Goal: Task Accomplishment & Management: Use online tool/utility

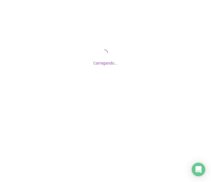
click at [160, 102] on div "Carregando..." at bounding box center [105, 57] width 211 height 114
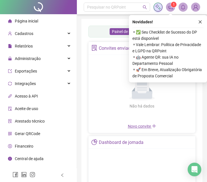
click at [204, 22] on div "Novidades ! ⚬ ✅ Seu Checklist de Sucesso do DP está disponível ⚬ Vale Lembrar: …" at bounding box center [168, 48] width 78 height 67
click at [201, 21] on icon "close" at bounding box center [200, 22] width 4 height 4
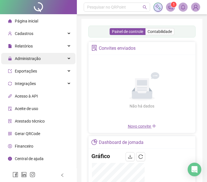
click at [38, 60] on span "Administração" at bounding box center [28, 58] width 26 height 5
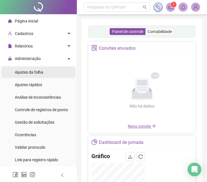
click at [46, 75] on li "Ajustes da folha" at bounding box center [38, 72] width 74 height 11
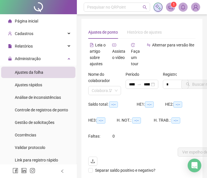
type input "**********"
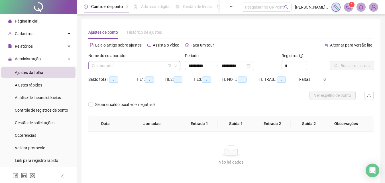
click at [129, 67] on input "search" at bounding box center [132, 65] width 80 height 9
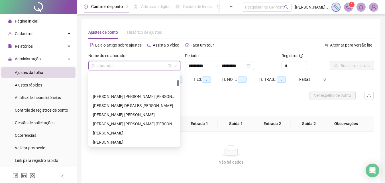
scroll to position [228, 0]
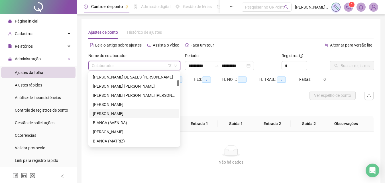
click at [126, 114] on div "[PERSON_NAME]" at bounding box center [134, 113] width 83 height 6
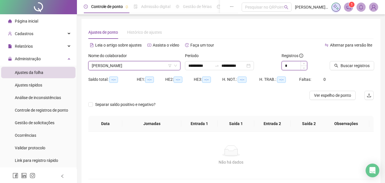
click at [211, 64] on input "*" at bounding box center [294, 65] width 25 height 9
type input "*"
click at [211, 64] on span "Increase Value" at bounding box center [303, 63] width 6 height 5
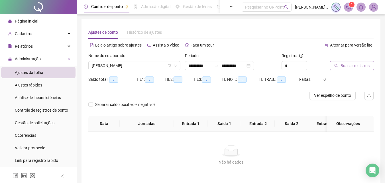
click at [211, 65] on span "Buscar registros" at bounding box center [354, 65] width 29 height 6
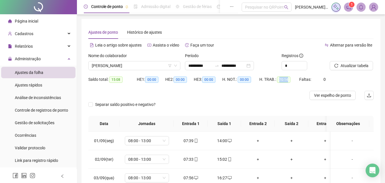
drag, startPoint x: 276, startPoint y: 80, endPoint x: 290, endPoint y: 79, distance: 13.7
click at [211, 79] on div "H. TRAB.: 70:14" at bounding box center [279, 79] width 40 height 7
click at [211, 87] on div "H. TRAB.: 70:14" at bounding box center [279, 83] width 40 height 16
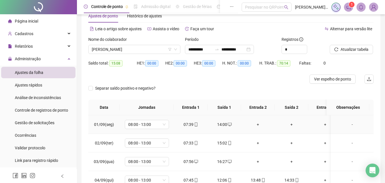
scroll to position [0, 0]
